Goal: Task Accomplishment & Management: Manage account settings

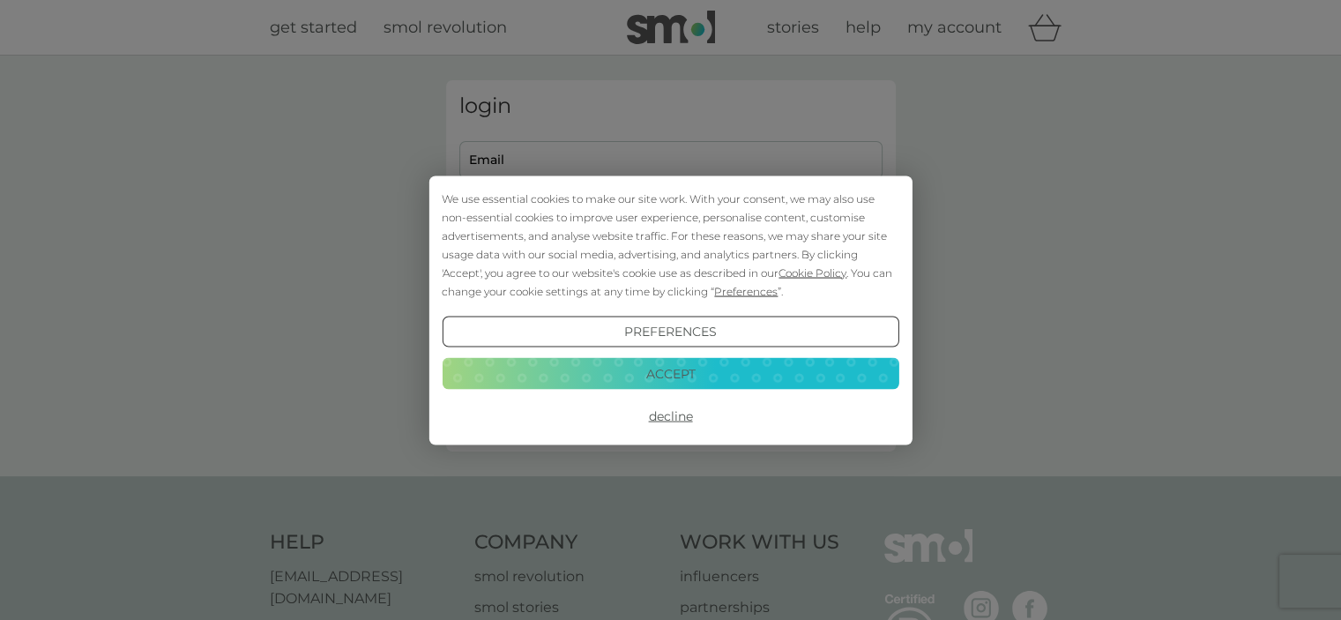
click at [672, 414] on button "Decline" at bounding box center [670, 416] width 457 height 32
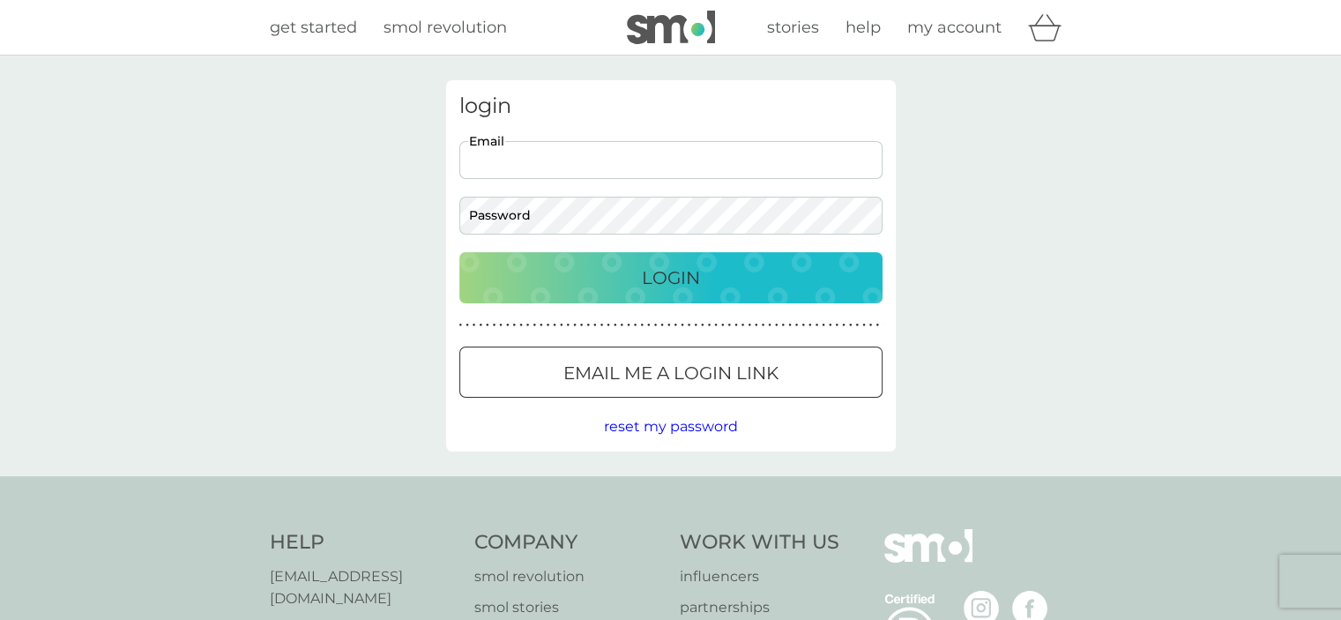
click at [509, 170] on input "Email" at bounding box center [670, 160] width 423 height 38
type input "[EMAIL_ADDRESS][DOMAIN_NAME]"
click at [661, 269] on p "Login" at bounding box center [671, 278] width 58 height 28
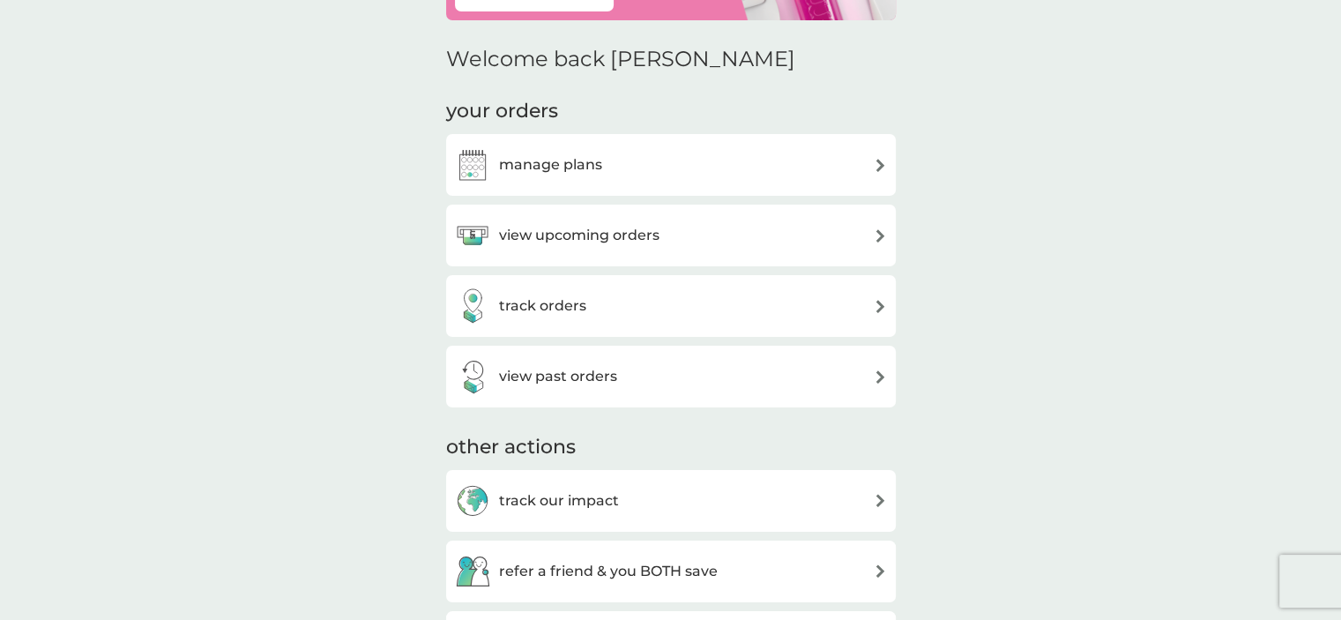
scroll to position [178, 0]
click at [875, 237] on img at bounding box center [880, 235] width 13 height 13
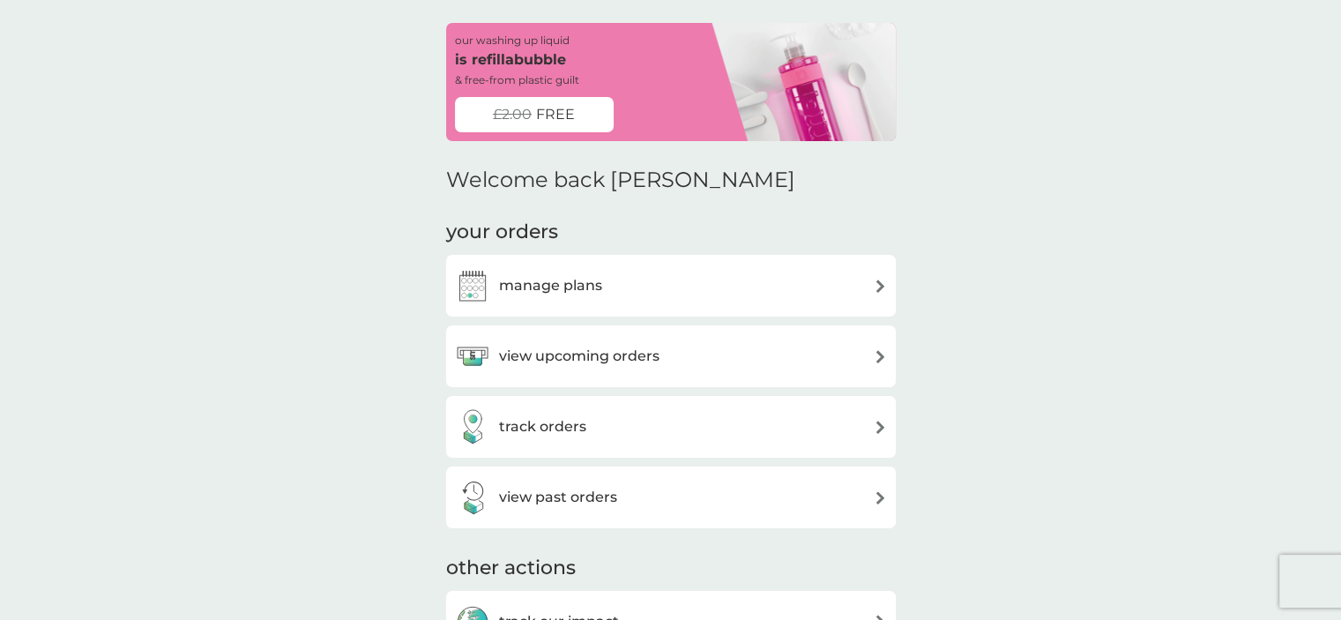
click at [877, 428] on img at bounding box center [880, 427] width 13 height 13
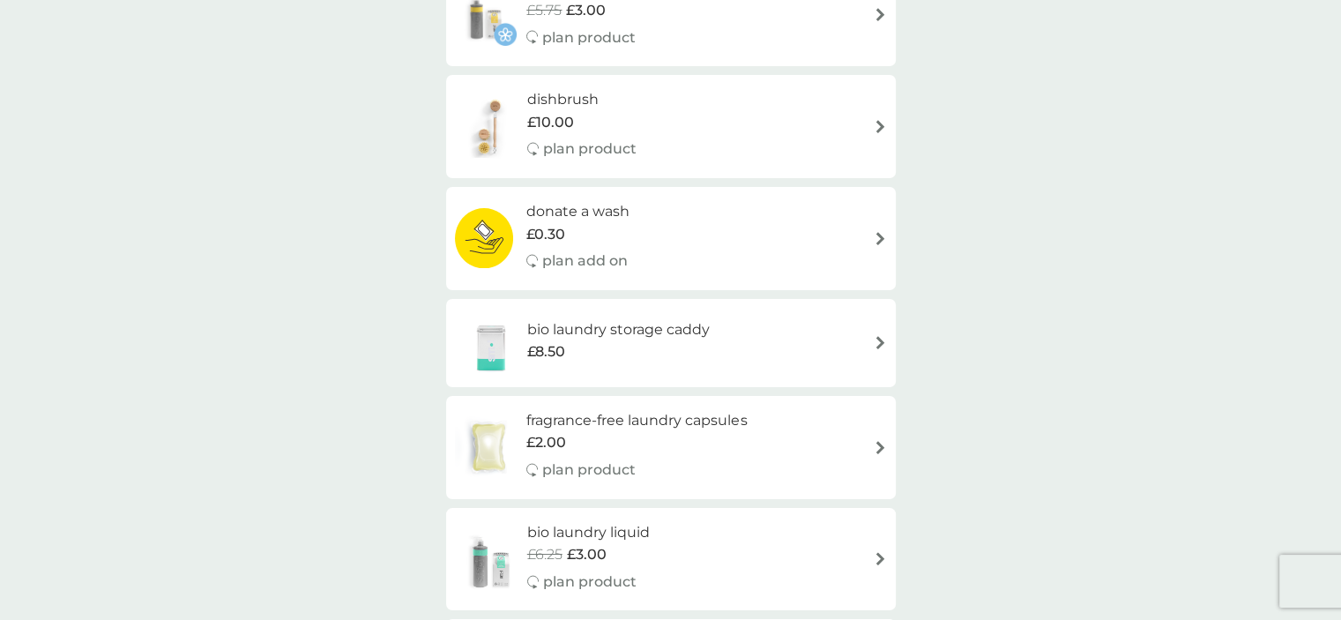
scroll to position [1707, 0]
